Goal: Task Accomplishment & Management: Complete application form

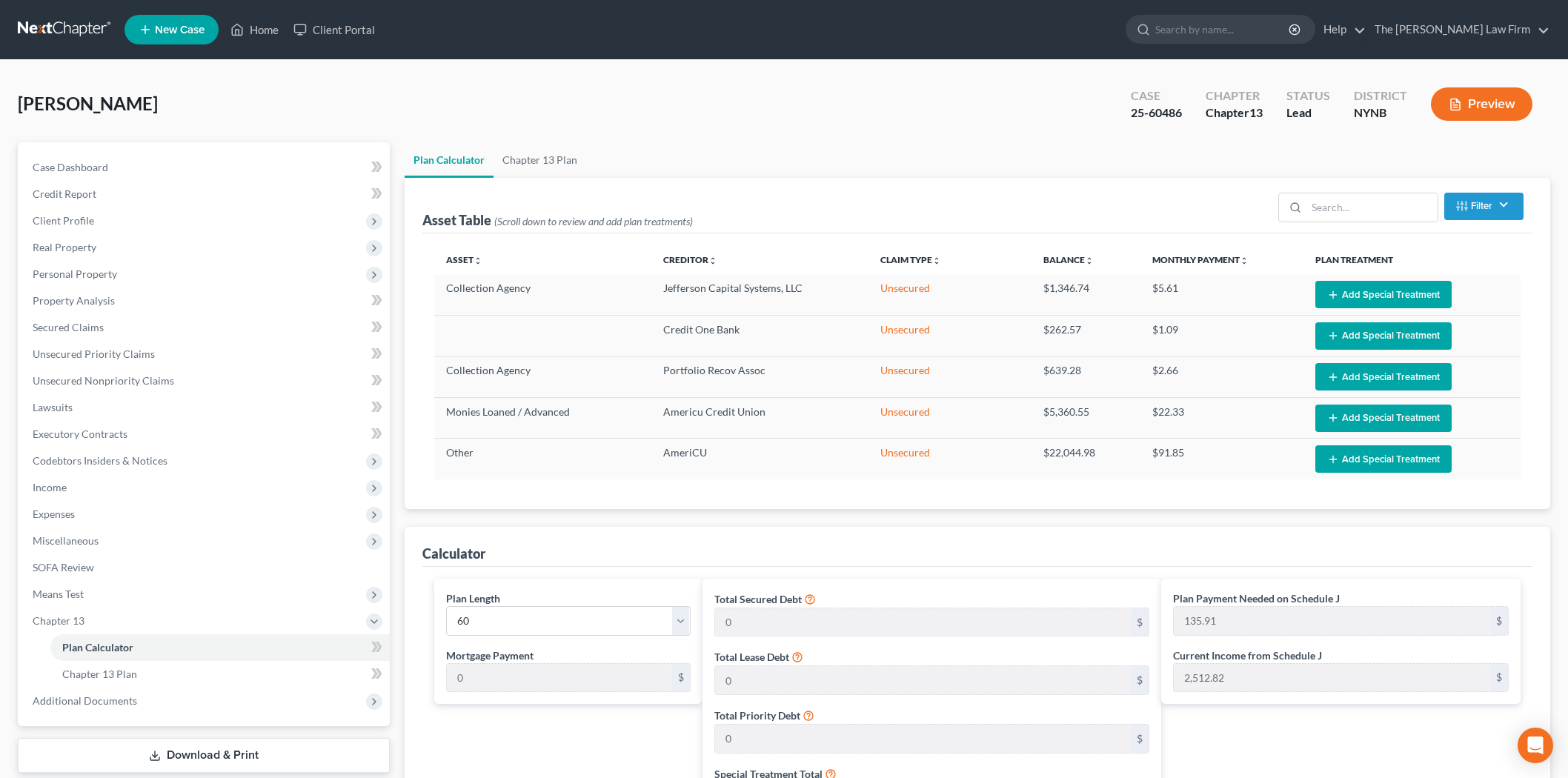
select select "59"
click at [51, 31] on link at bounding box center [66, 30] width 95 height 27
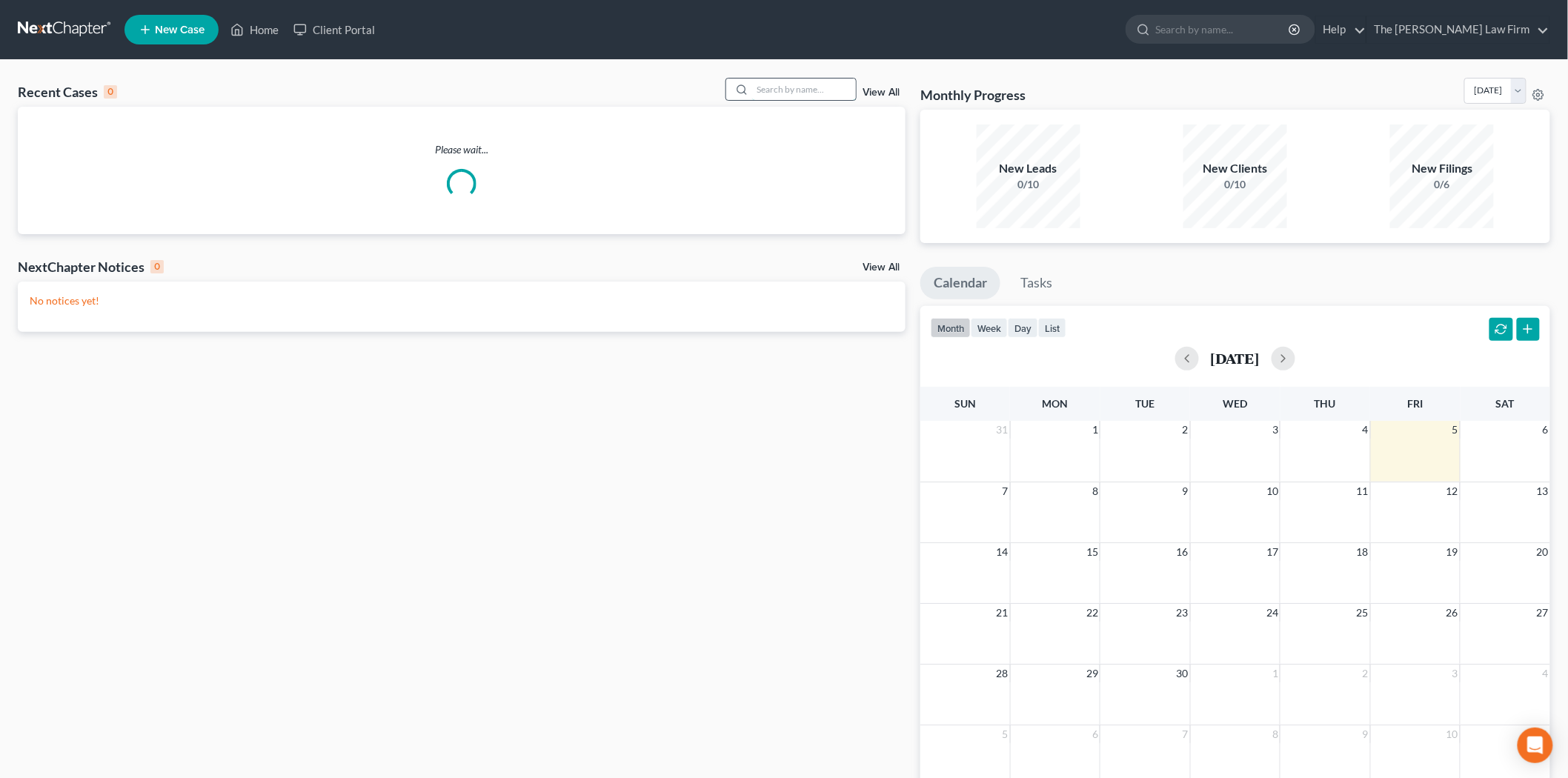
click at [798, 92] on input "search" at bounding box center [804, 89] width 104 height 22
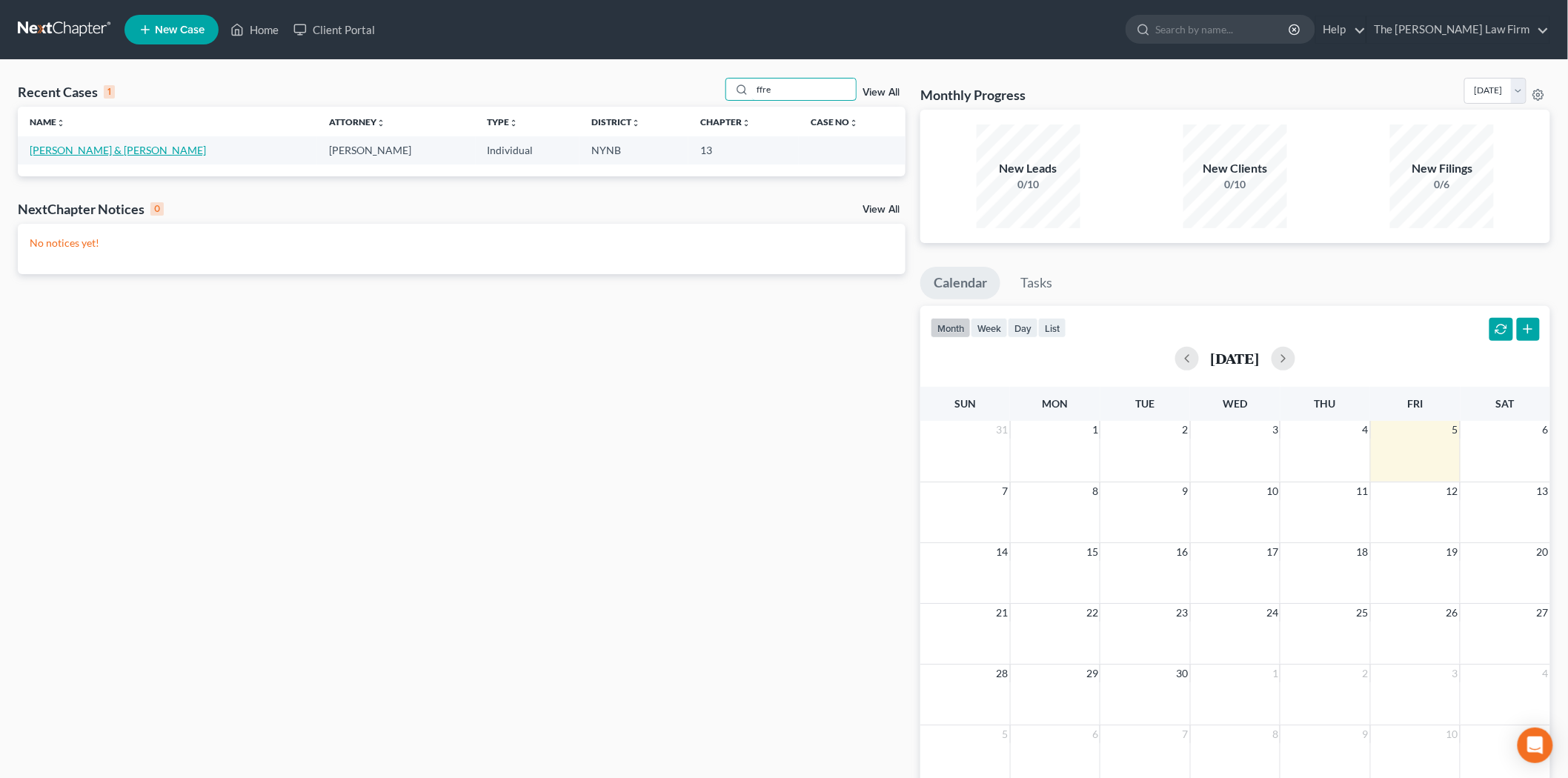
type input "ffre"
click at [90, 152] on link "Ffrench, Ann & Damian" at bounding box center [117, 150] width 176 height 12
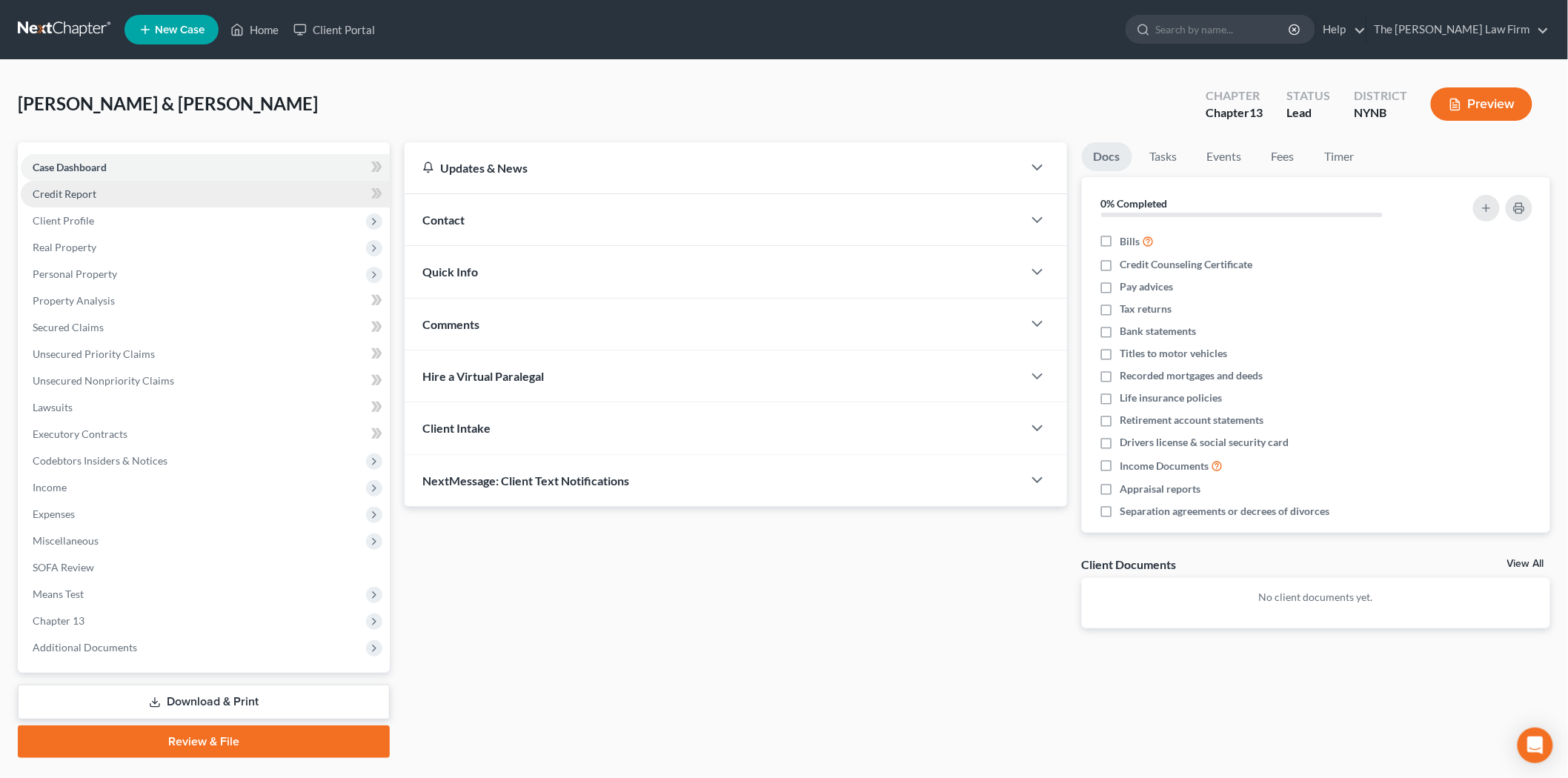
click at [108, 188] on link "Credit Report" at bounding box center [205, 194] width 369 height 27
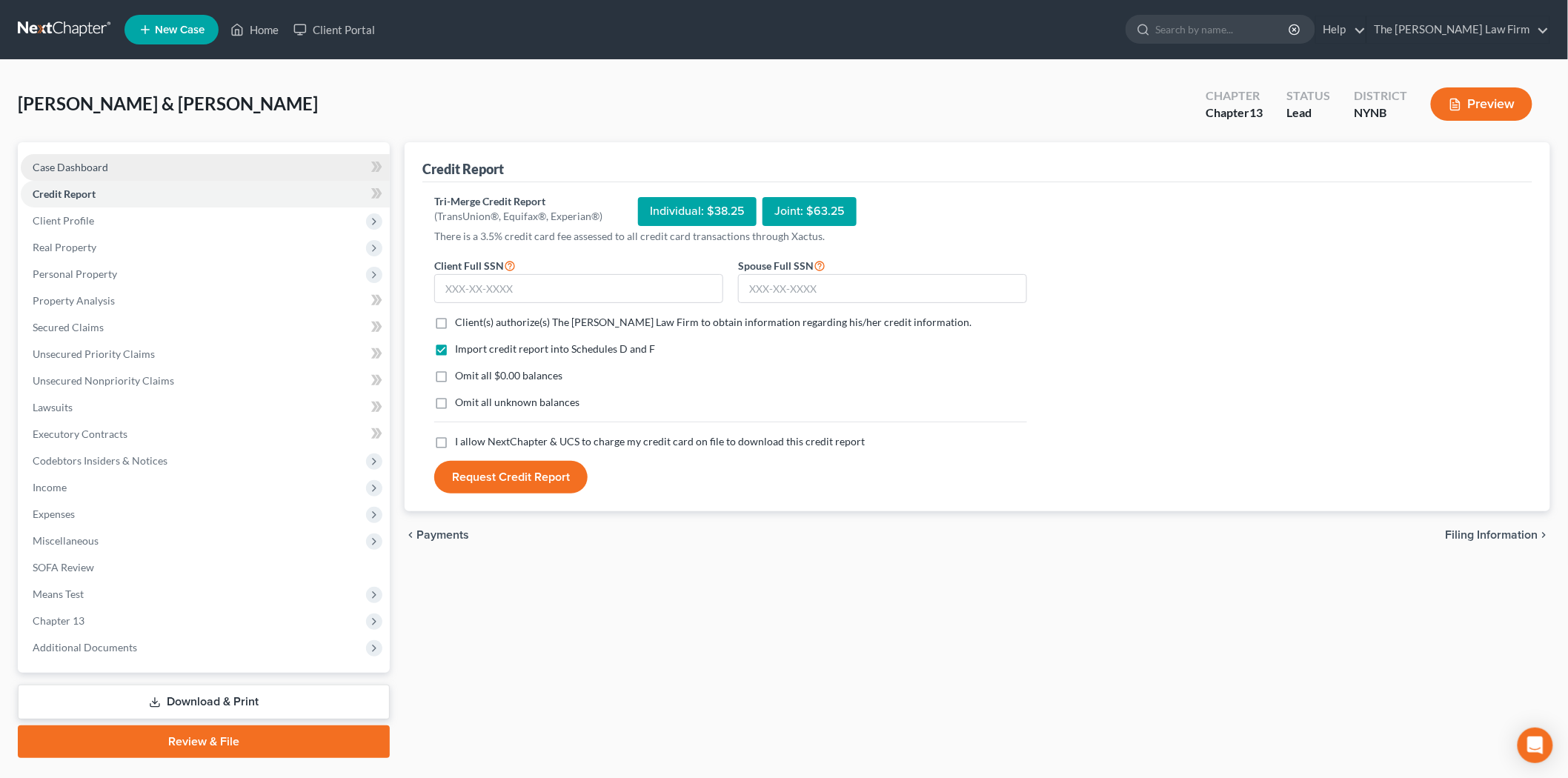
click at [108, 174] on link "Case Dashboard" at bounding box center [205, 168] width 369 height 27
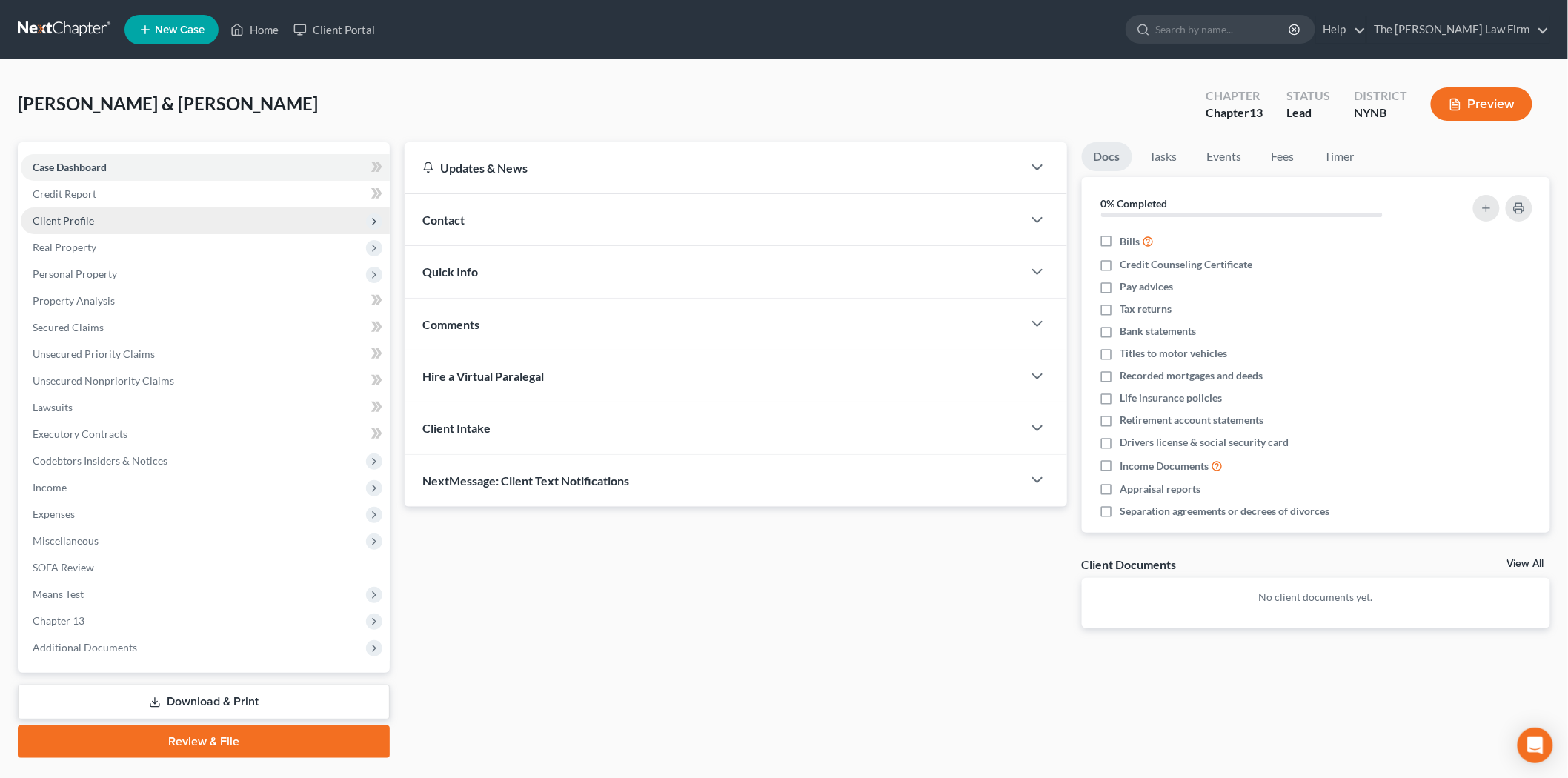
click at [99, 218] on span "Client Profile" at bounding box center [205, 221] width 369 height 27
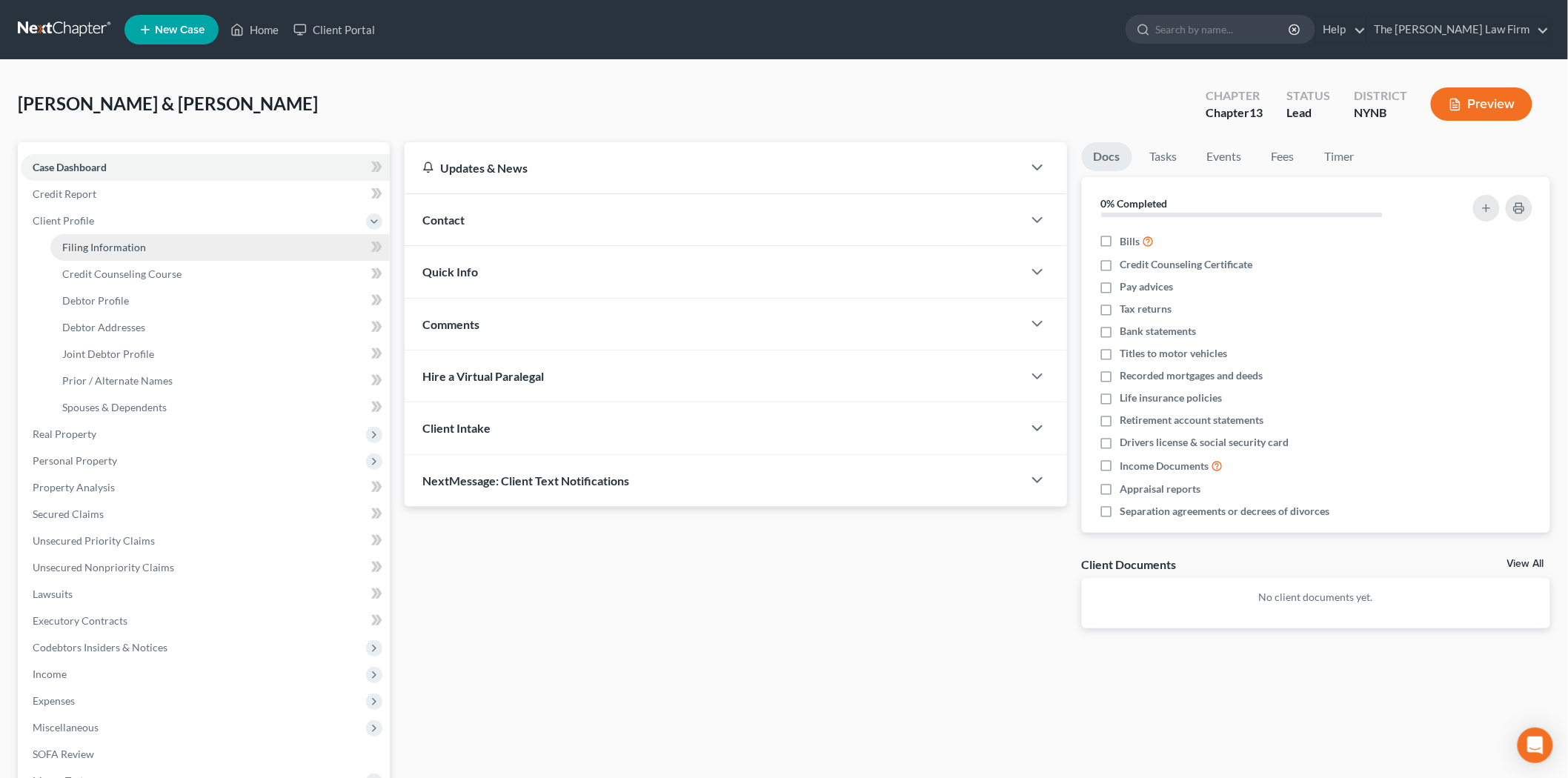
click at [99, 235] on link "Filing Information" at bounding box center [220, 248] width 339 height 27
select select "1"
select select "3"
select select "35"
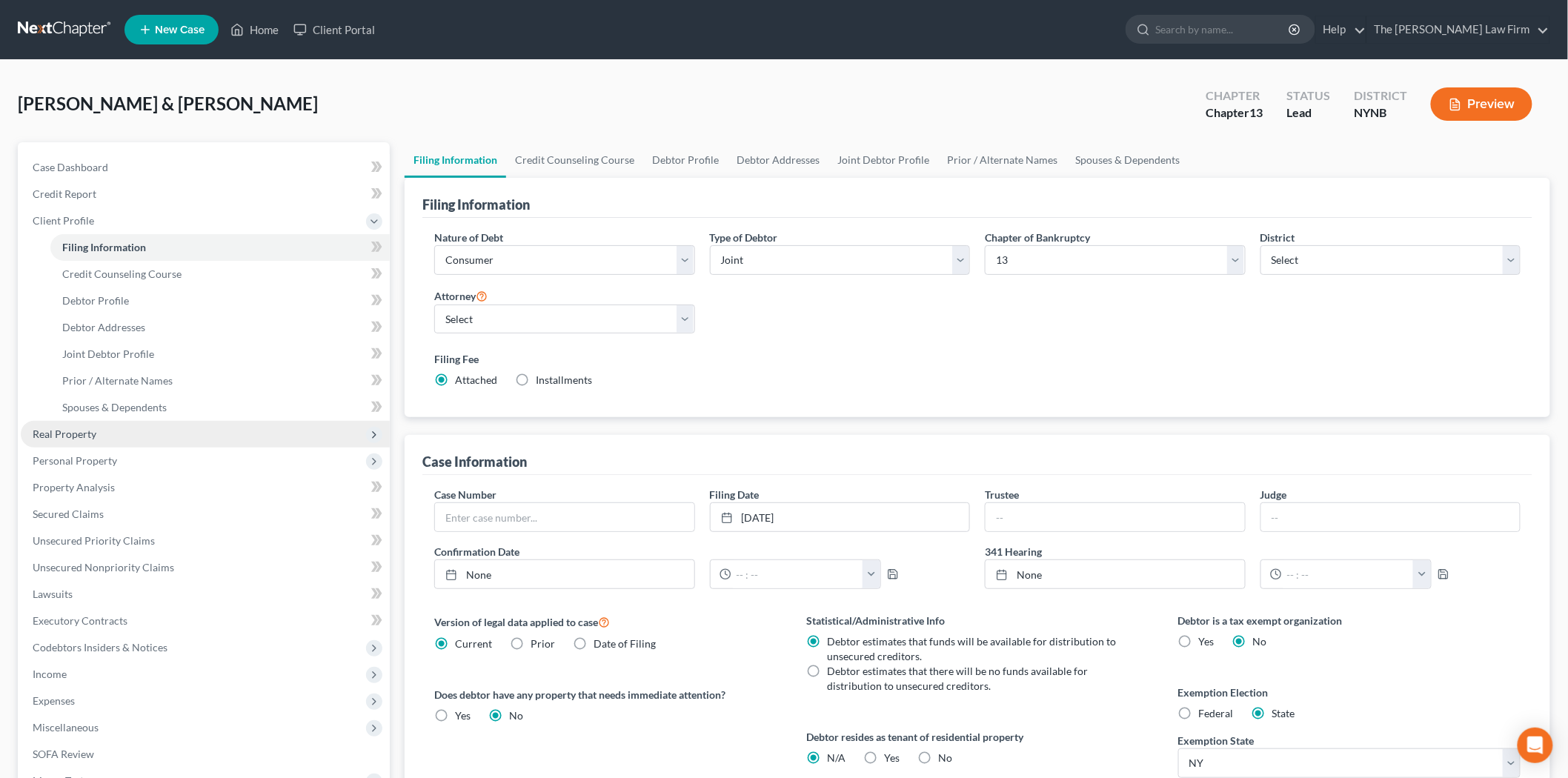
click at [122, 428] on span "Real Property" at bounding box center [205, 435] width 369 height 27
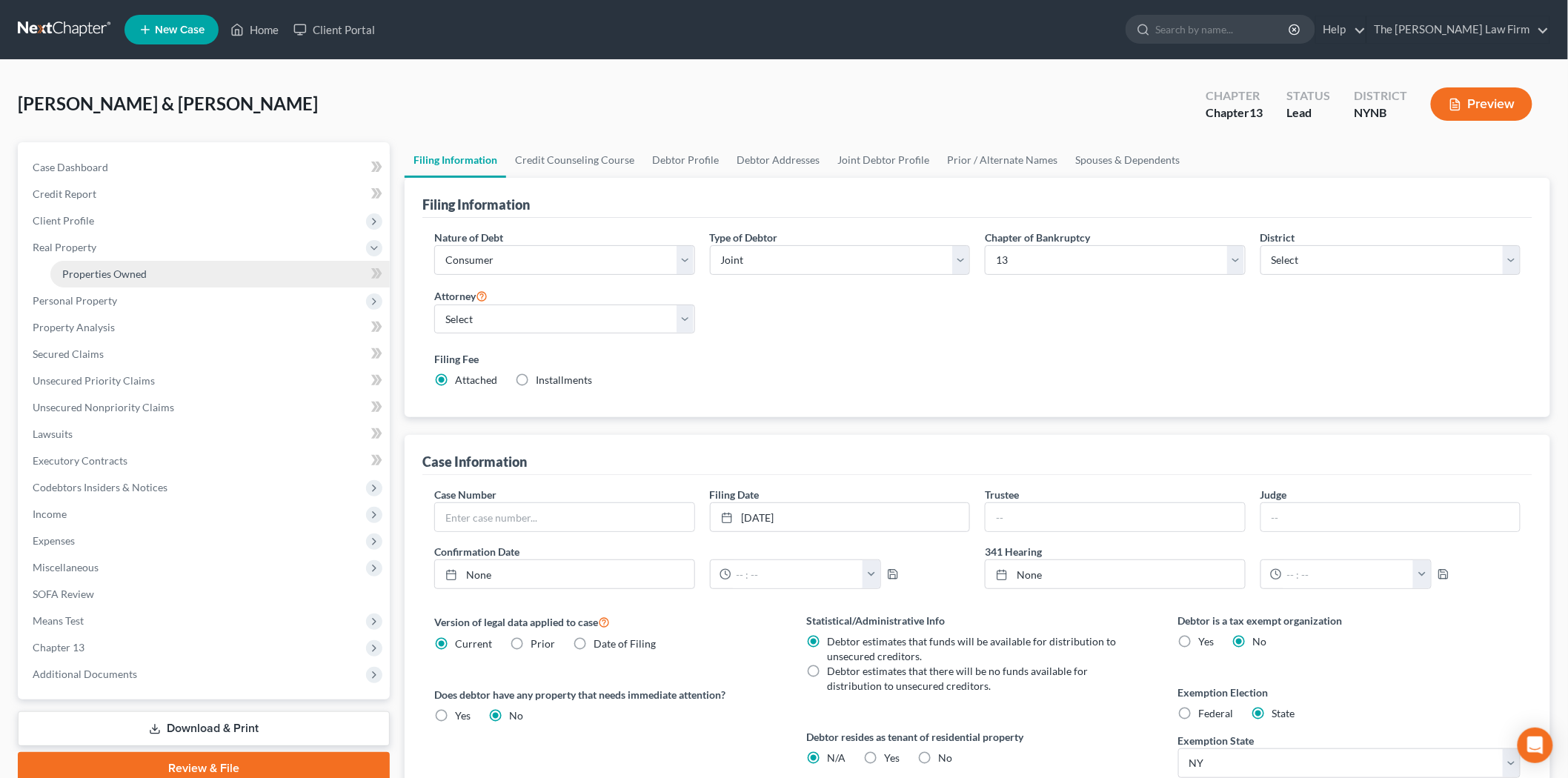
click at [128, 268] on span "Properties Owned" at bounding box center [104, 274] width 85 height 12
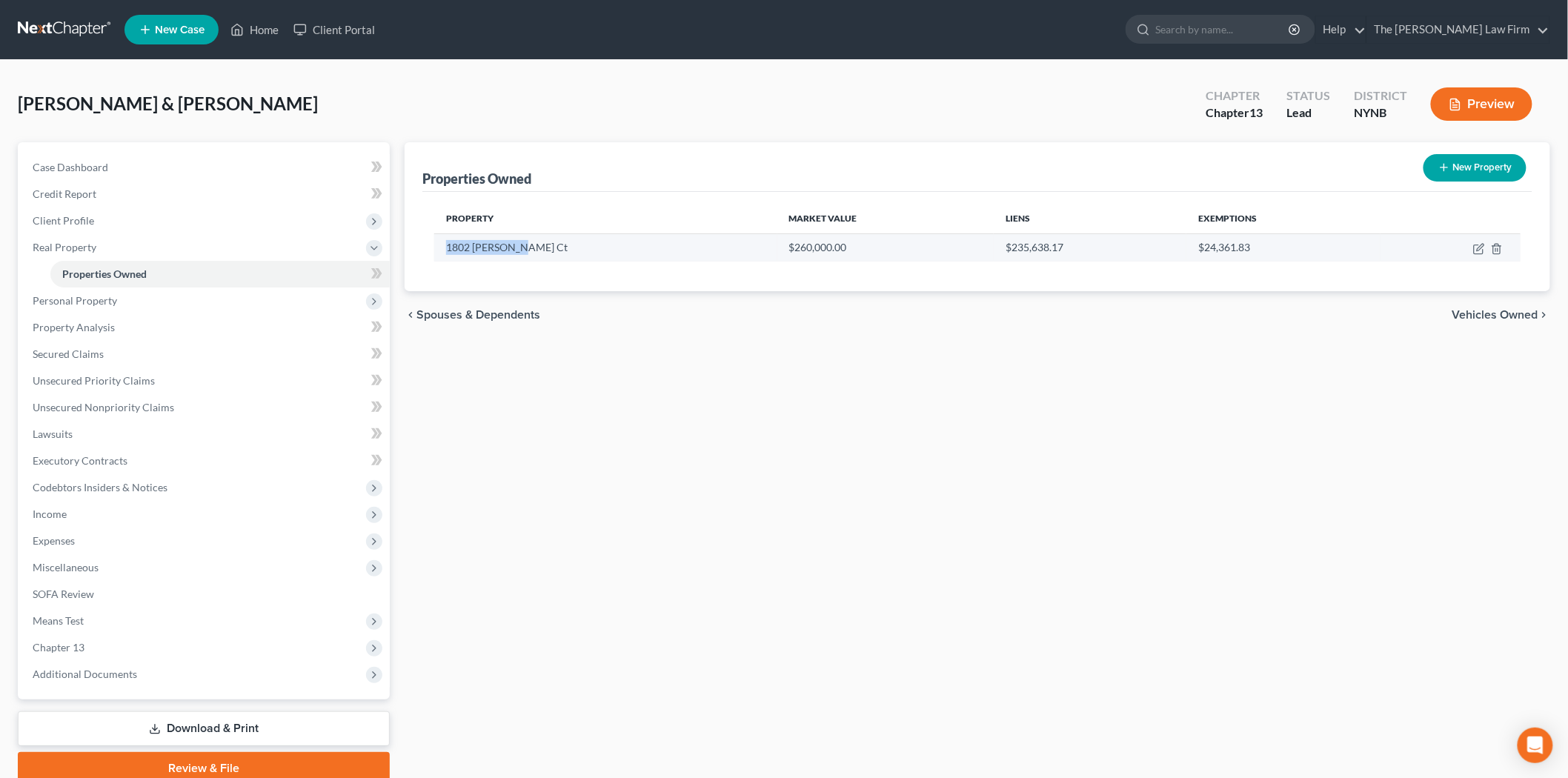
drag, startPoint x: 445, startPoint y: 245, endPoint x: 515, endPoint y: 252, distance: 70.3
click at [515, 252] on td "1802 Culver Ct" at bounding box center [606, 248] width 343 height 29
copy td "1802 Culver Ct"
